Goal: Information Seeking & Learning: Learn about a topic

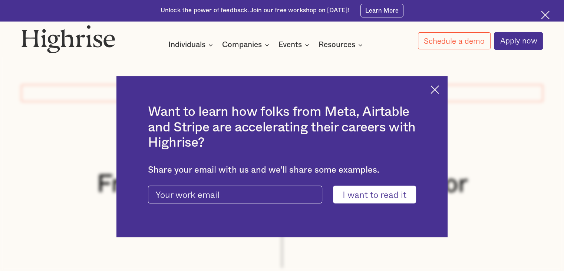
click at [434, 88] on div "Want to learn how folks from Meta, Airtable and Stripe are accelerating their c…" at bounding box center [281, 156] width 331 height 160
click at [437, 88] on img at bounding box center [434, 89] width 9 height 9
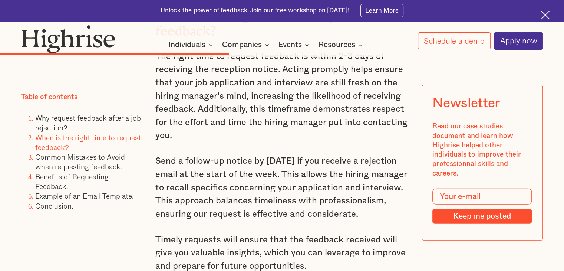
scroll to position [2200, 0]
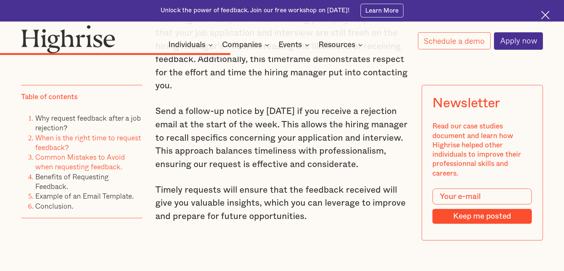
click at [95, 168] on link "Common Mistakes to Avoid when requesting feedback." at bounding box center [80, 161] width 90 height 20
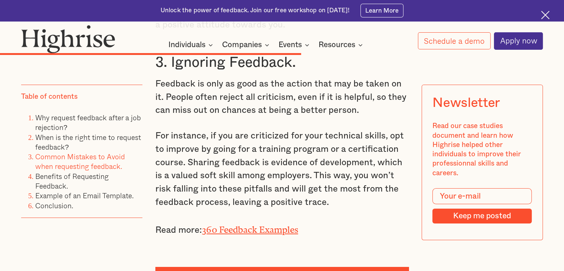
scroll to position [2844, 0]
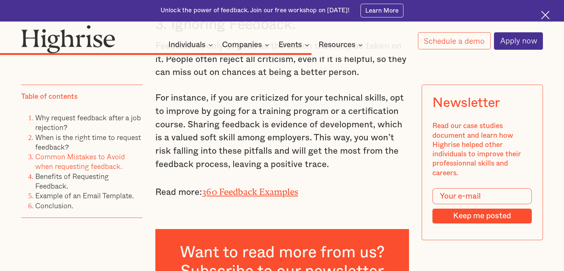
click at [237, 197] on p "Read more: 360 Feedback Examples" at bounding box center [281, 191] width 253 height 16
click at [236, 192] on link "360 Feedback Examples" at bounding box center [250, 189] width 96 height 6
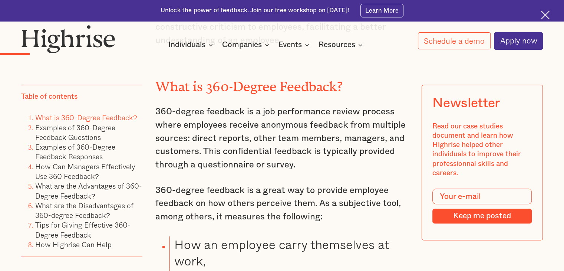
scroll to position [875, 0]
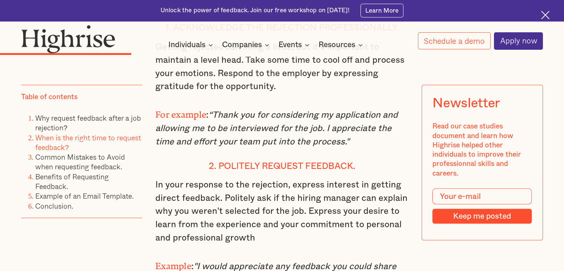
scroll to position [1312, 0]
